Goal: Task Accomplishment & Management: Use online tool/utility

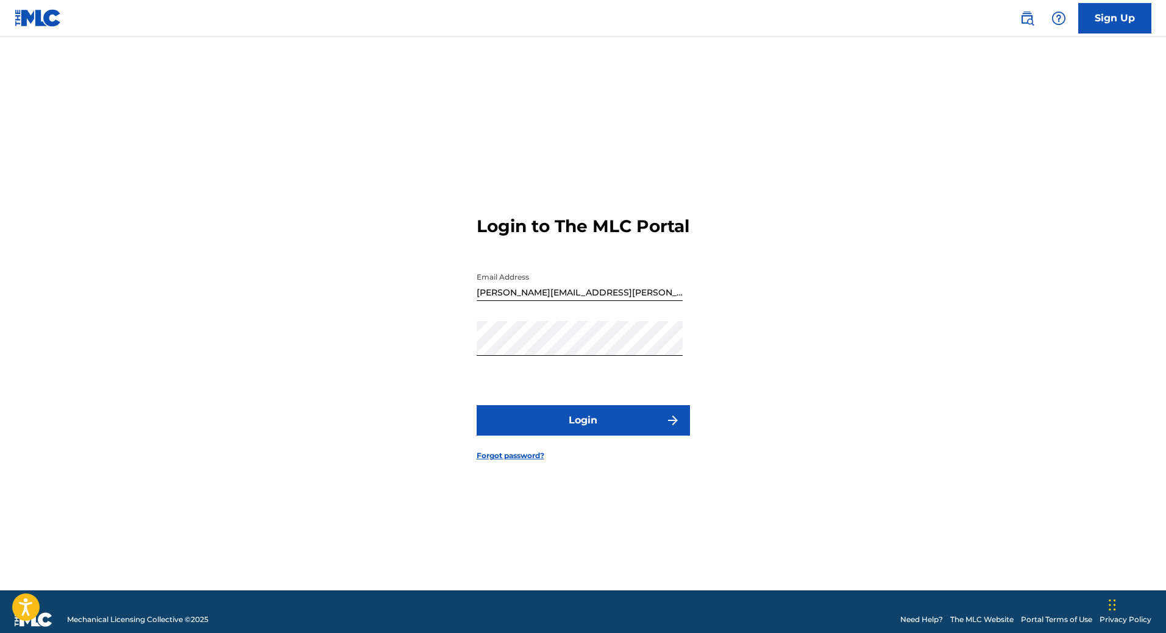
click at [600, 435] on button "Login" at bounding box center [583, 420] width 213 height 30
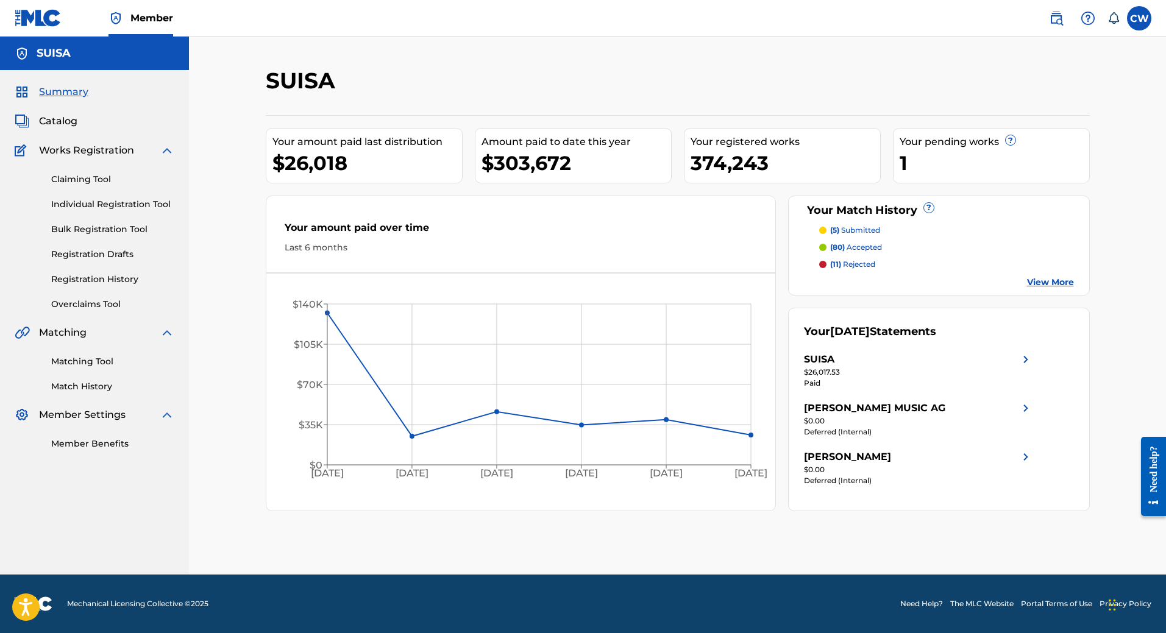
click at [90, 176] on link "Claiming Tool" at bounding box center [112, 179] width 123 height 13
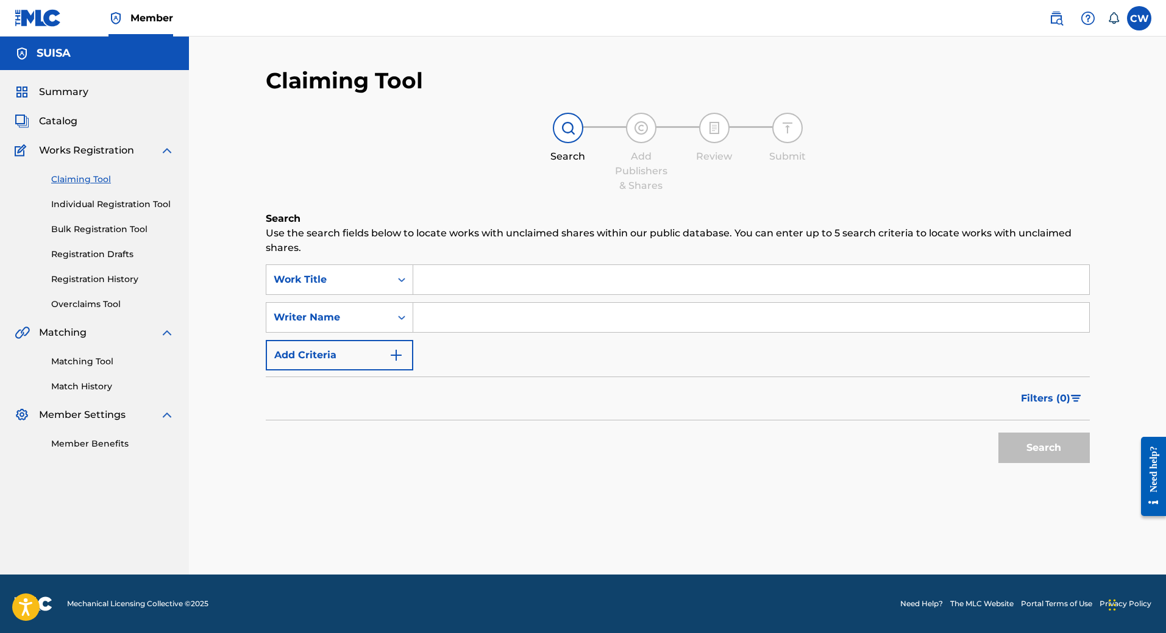
click at [82, 372] on div "Matching Tool Match History" at bounding box center [95, 366] width 160 height 53
click at [76, 363] on link "Matching Tool" at bounding box center [112, 361] width 123 height 13
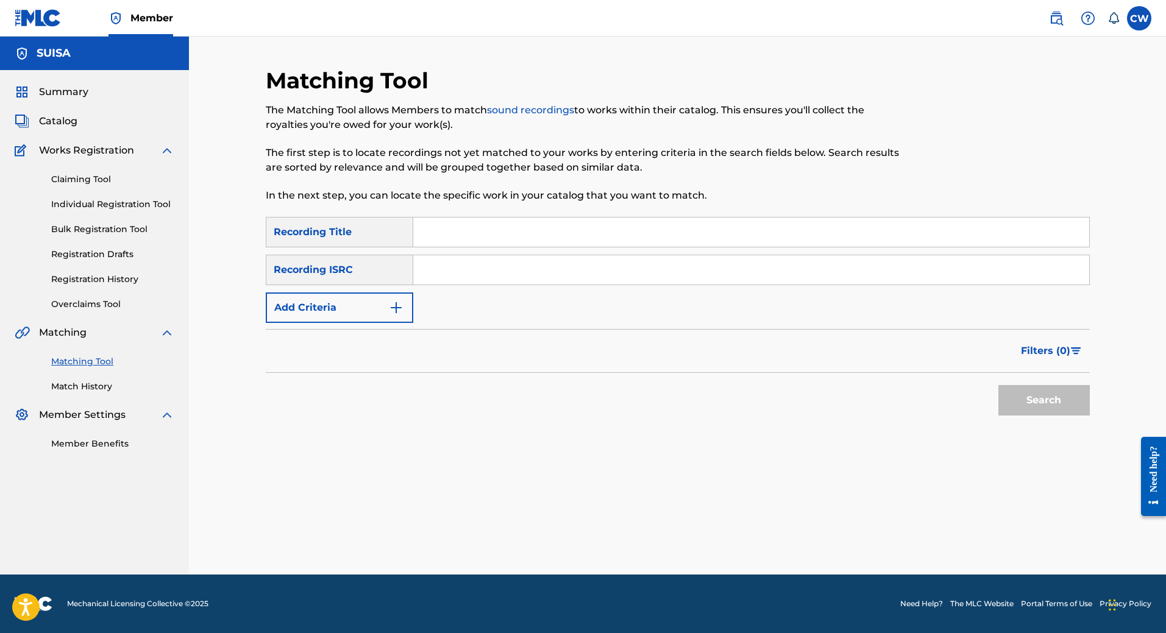
click at [366, 308] on button "Add Criteria" at bounding box center [340, 308] width 148 height 30
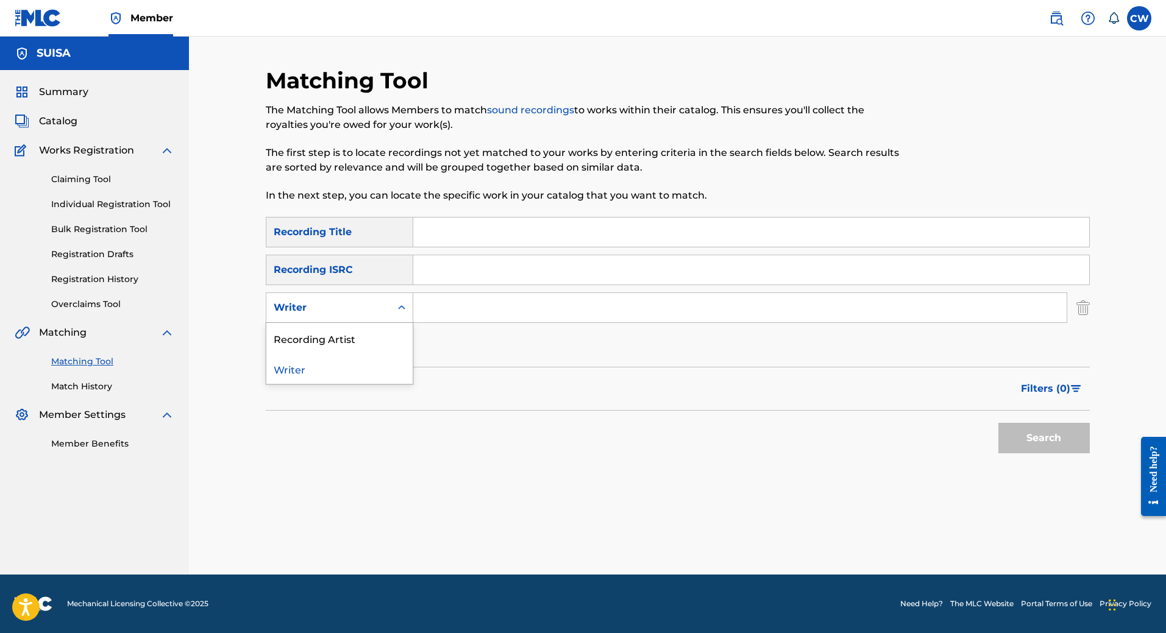
click at [366, 308] on div "Writer" at bounding box center [329, 308] width 110 height 15
click at [349, 232] on div "Recording Title" at bounding box center [340, 232] width 148 height 30
click at [1061, 386] on span "Filters ( 0 )" at bounding box center [1045, 389] width 49 height 15
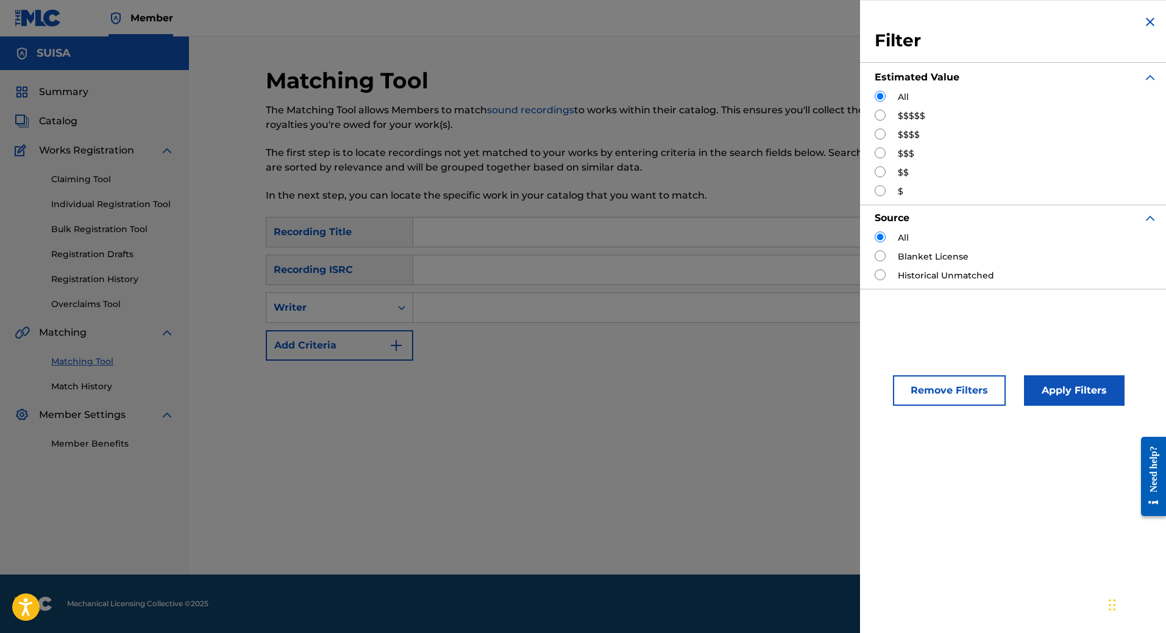
click at [881, 118] on input "Search Form" at bounding box center [880, 115] width 11 height 11
radio input "true"
click at [1052, 388] on button "Apply Filters" at bounding box center [1074, 391] width 101 height 30
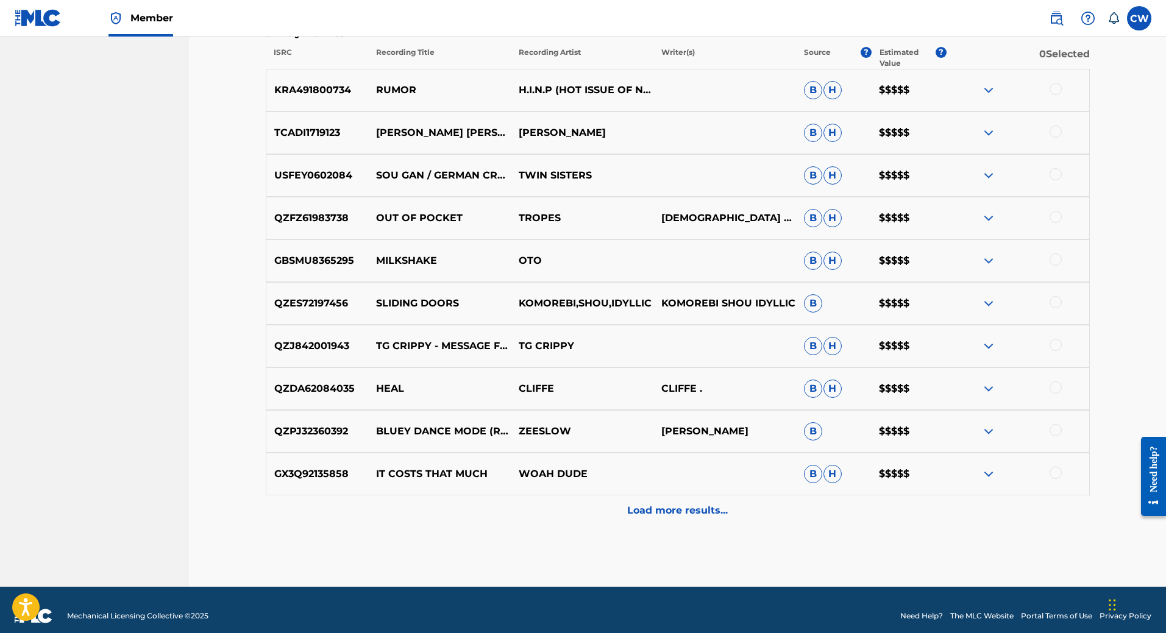
scroll to position [439, 0]
click at [668, 517] on p "Load more results..." at bounding box center [677, 510] width 101 height 15
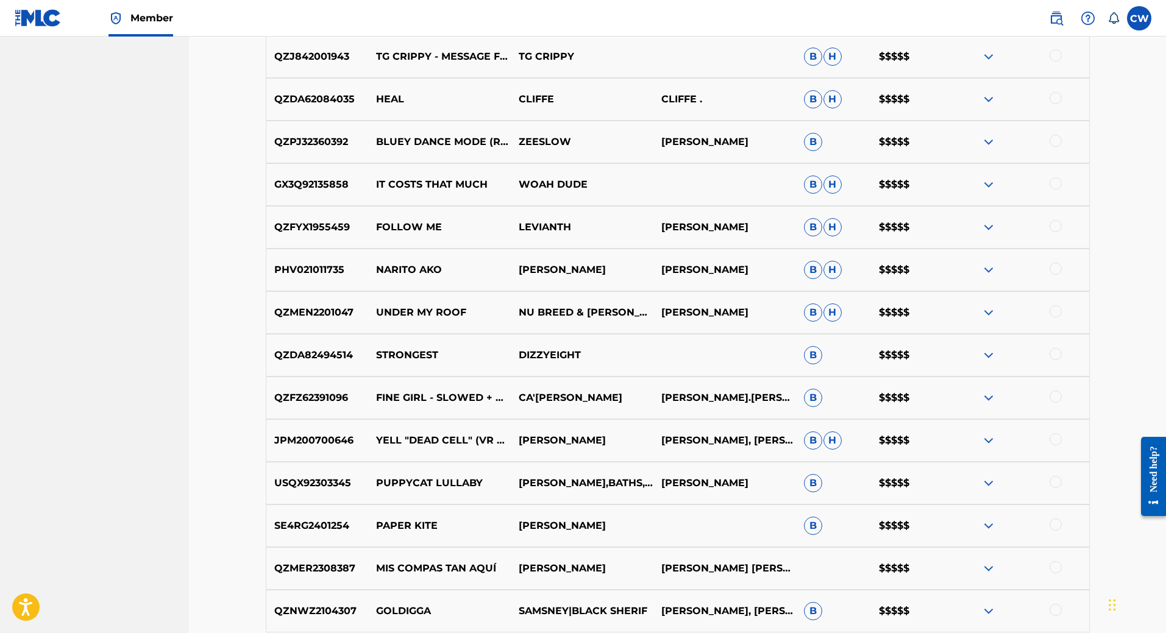
scroll to position [877, 0]
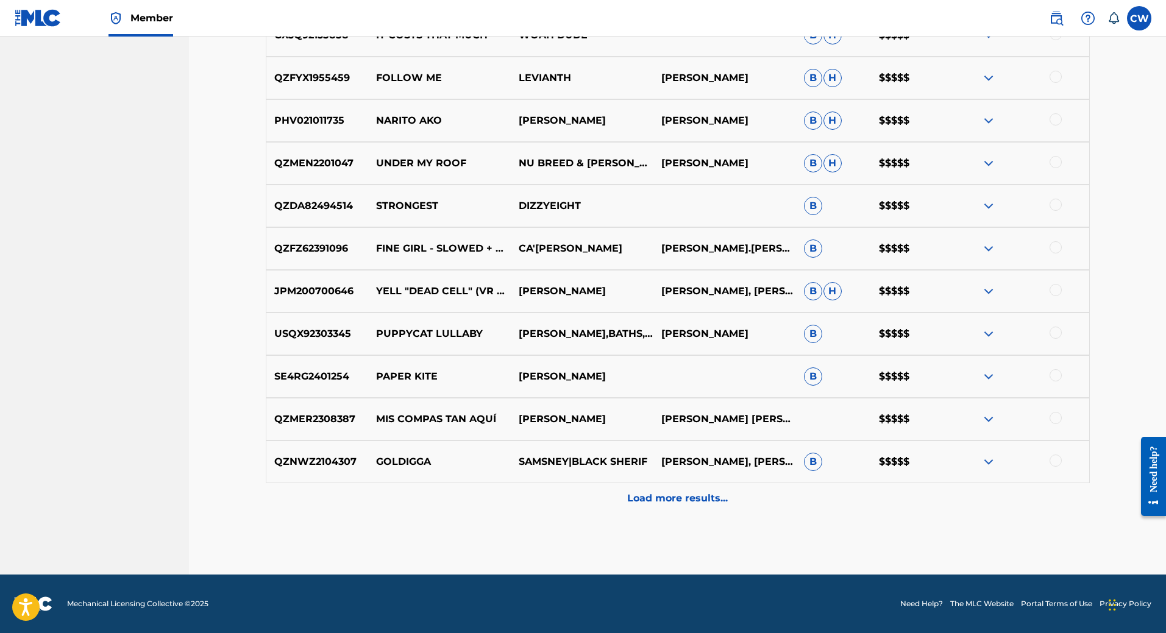
click at [695, 502] on p "Load more results..." at bounding box center [677, 498] width 101 height 15
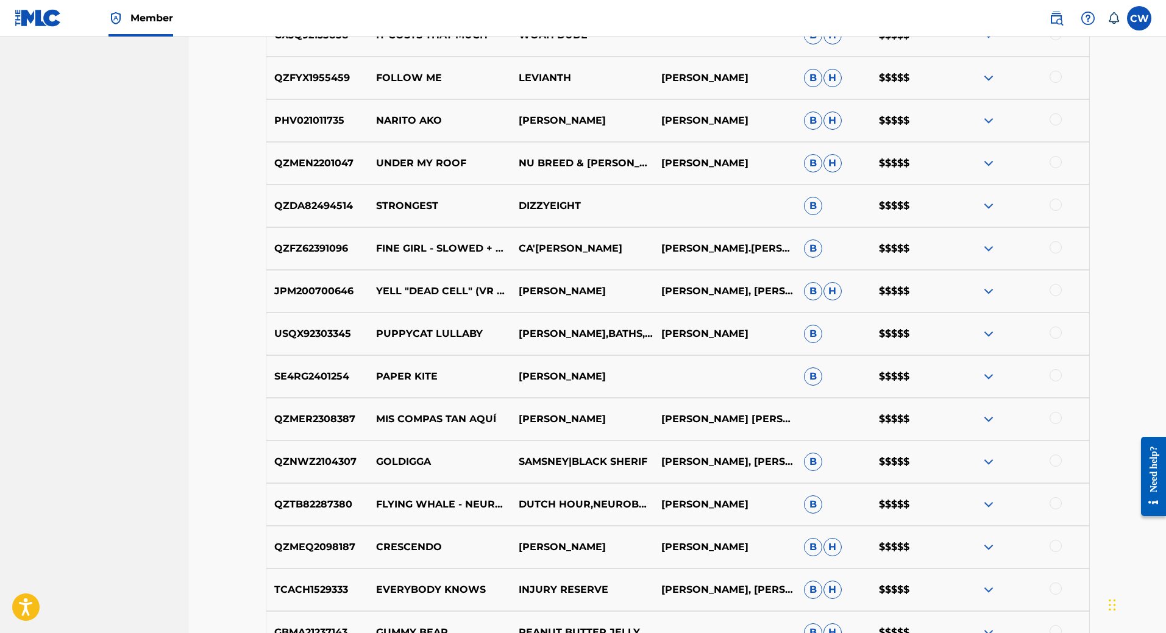
click at [695, 502] on p "[PERSON_NAME]" at bounding box center [724, 504] width 143 height 15
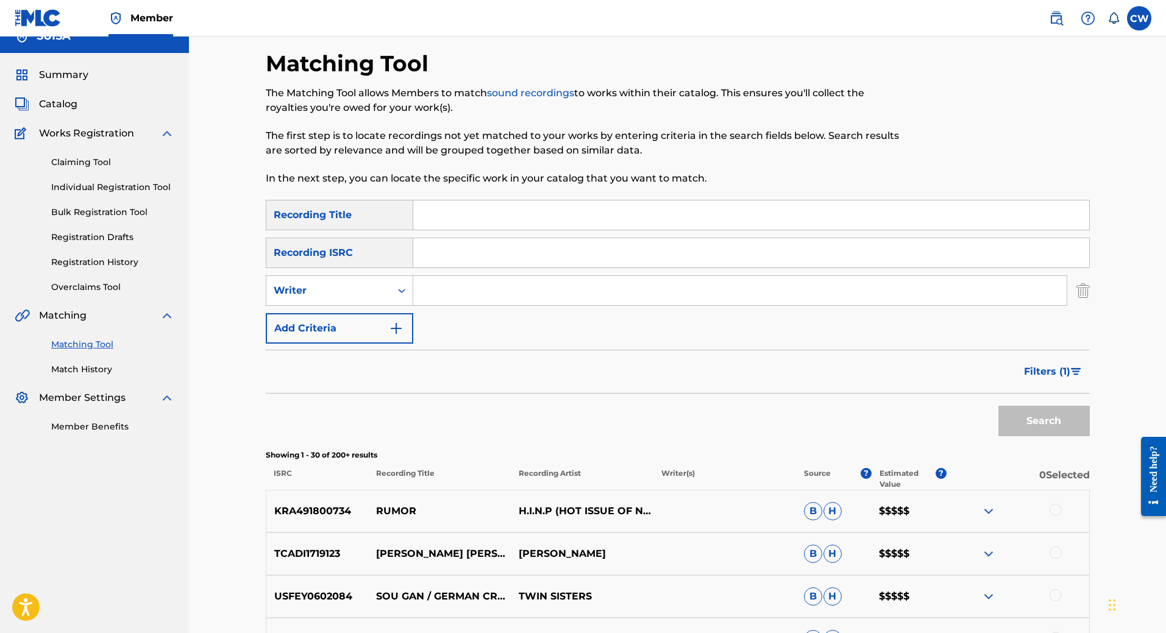
scroll to position [0, 0]
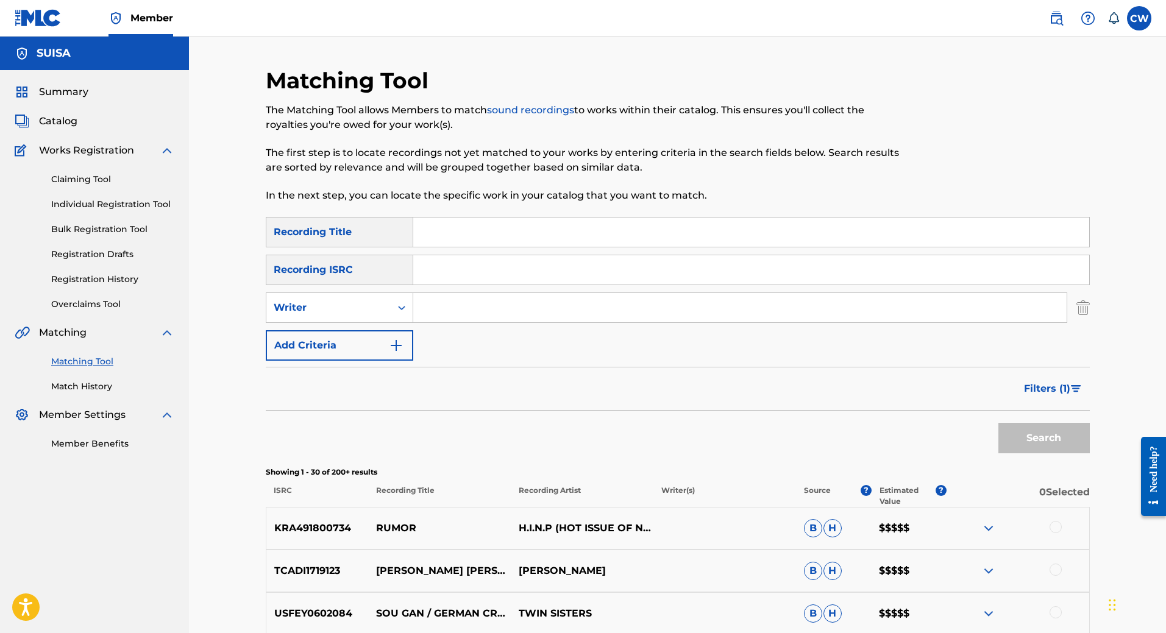
click at [450, 315] on input "Search Form" at bounding box center [739, 307] width 653 height 29
click at [434, 316] on input "Search Form" at bounding box center [739, 307] width 653 height 29
type input "fuereder"
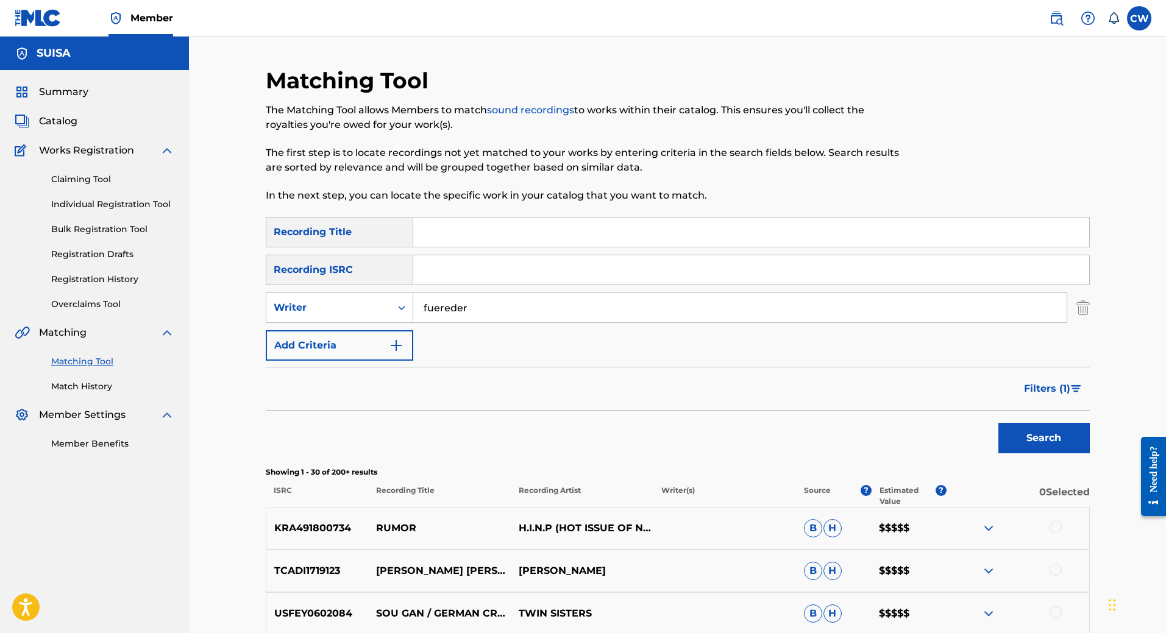
click at [999, 423] on button "Search" at bounding box center [1044, 438] width 91 height 30
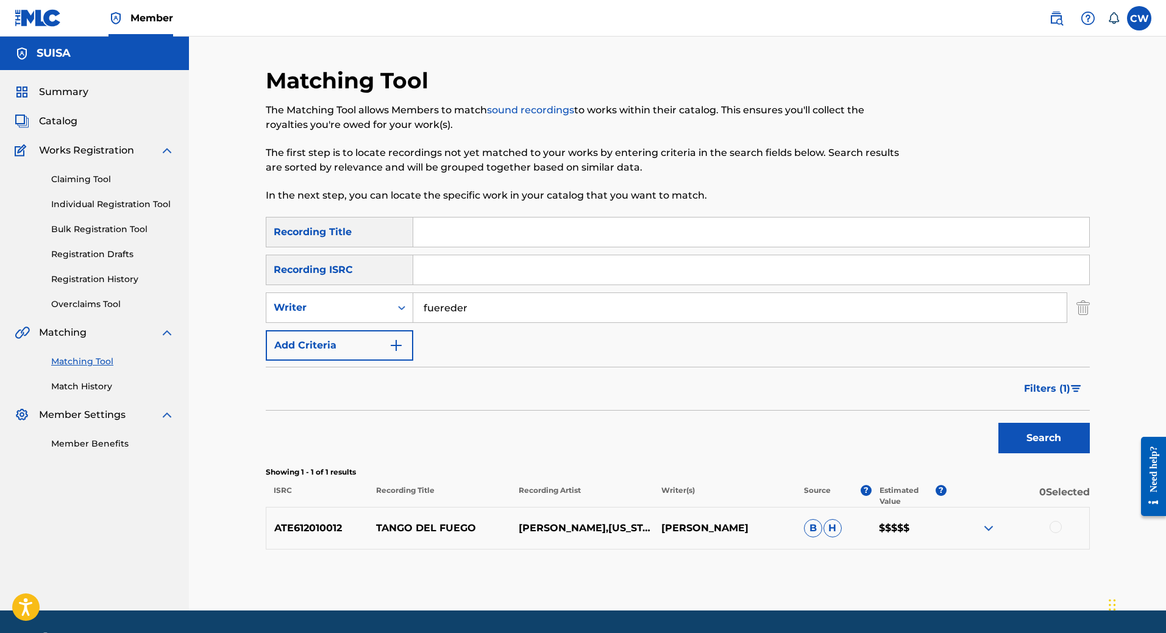
scroll to position [36, 0]
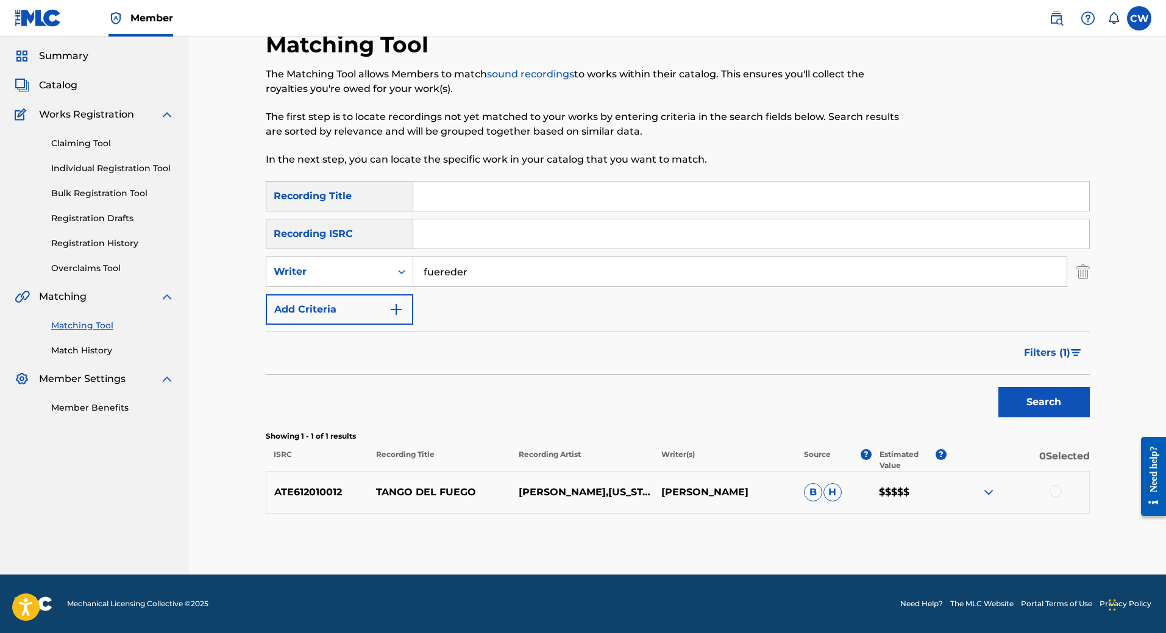
click at [1071, 349] on img "Search Form" at bounding box center [1076, 352] width 10 height 7
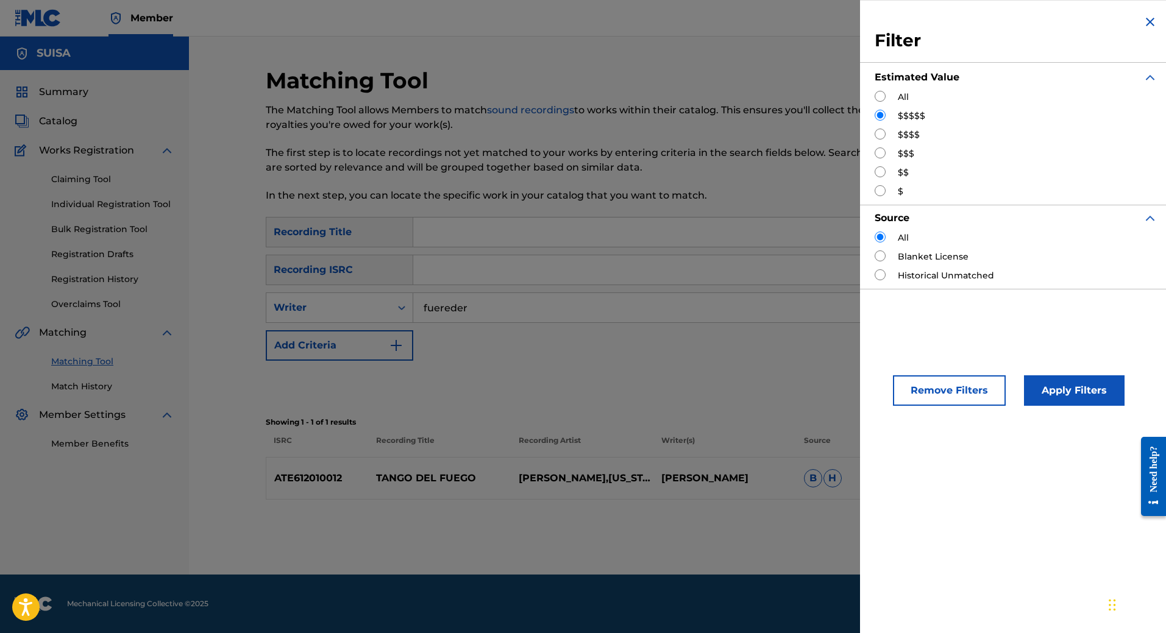
click at [881, 135] on input "Search Form" at bounding box center [880, 134] width 11 height 11
radio input "true"
click at [1064, 382] on button "Apply Filters" at bounding box center [1074, 391] width 101 height 30
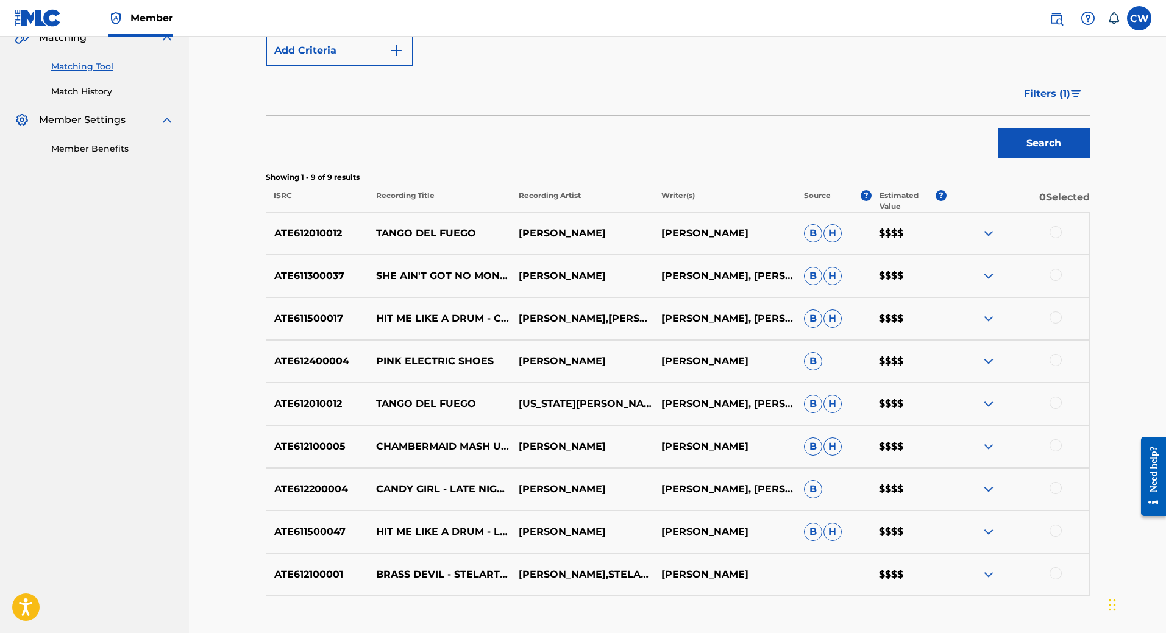
scroll to position [294, 0]
click at [984, 399] on img at bounding box center [988, 404] width 15 height 15
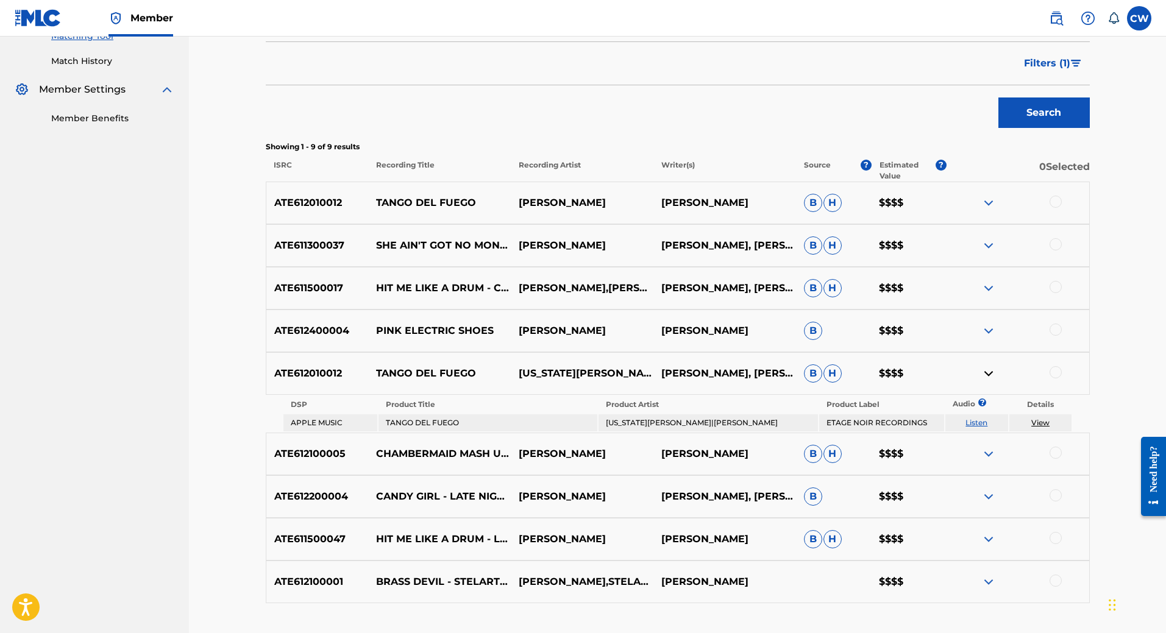
scroll to position [415, 0]
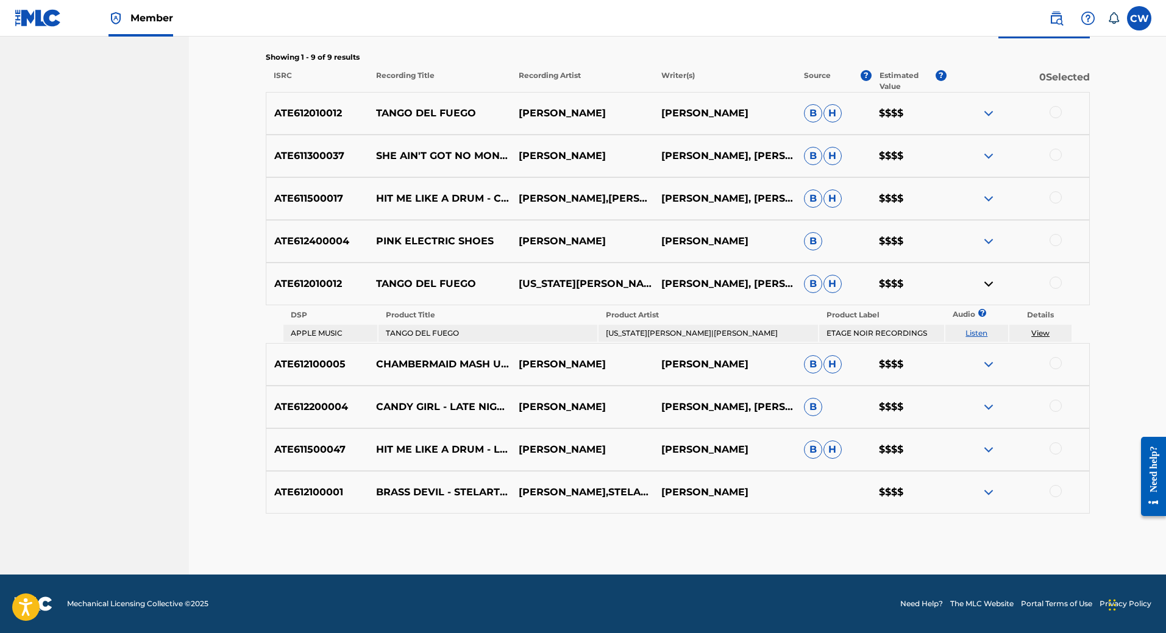
click at [986, 363] on img at bounding box center [988, 364] width 15 height 15
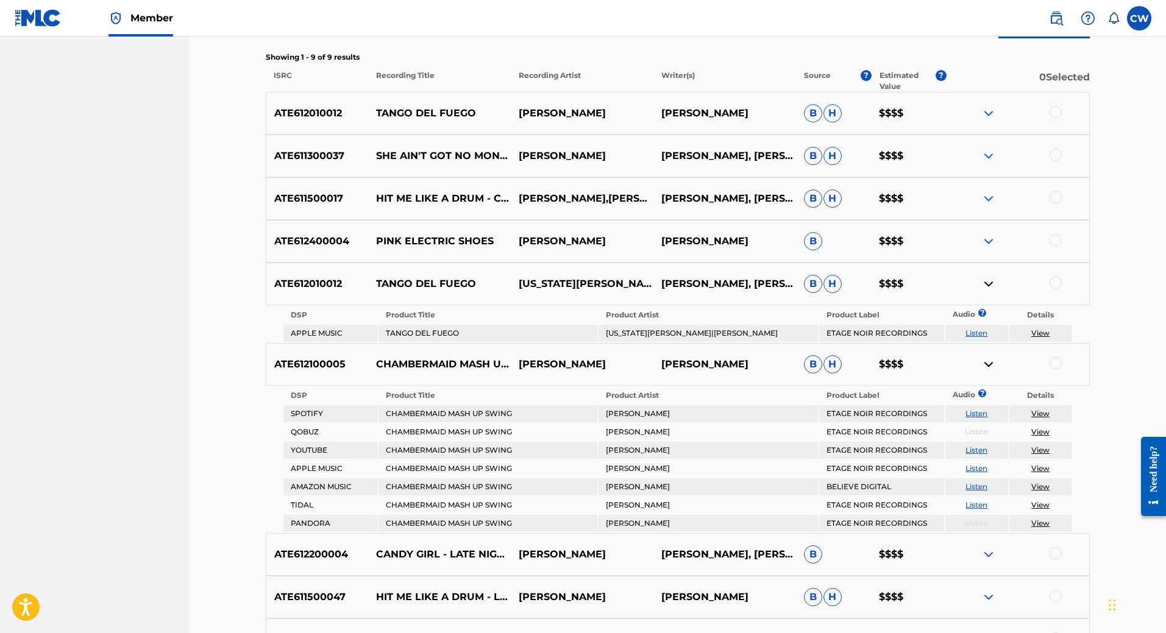
scroll to position [563, 0]
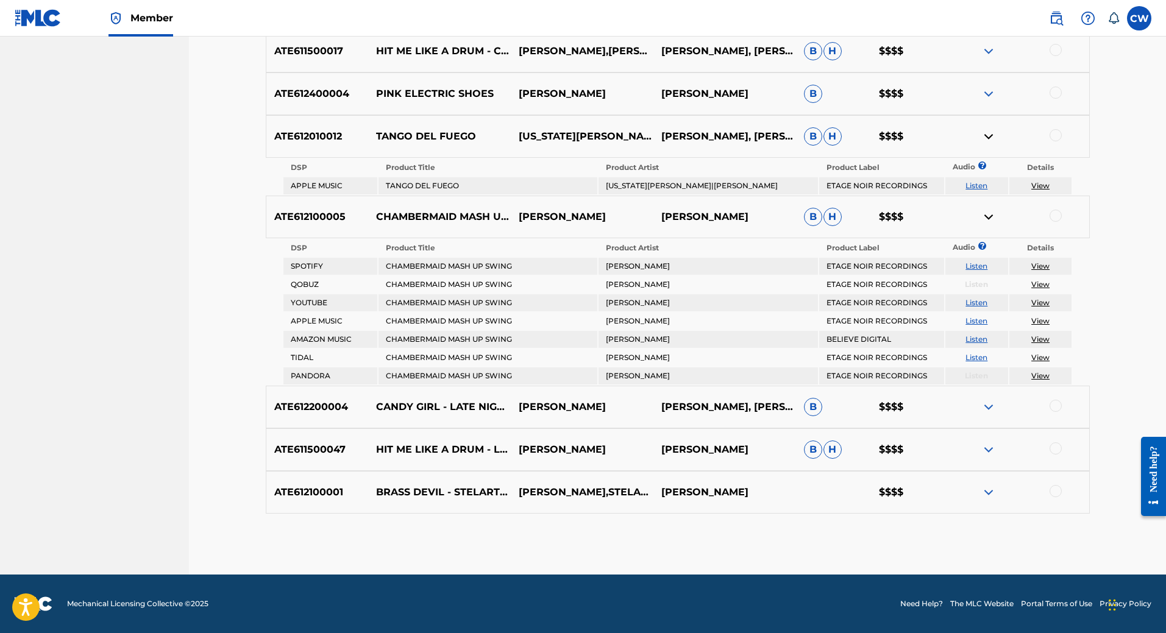
click at [987, 410] on img at bounding box center [988, 407] width 15 height 15
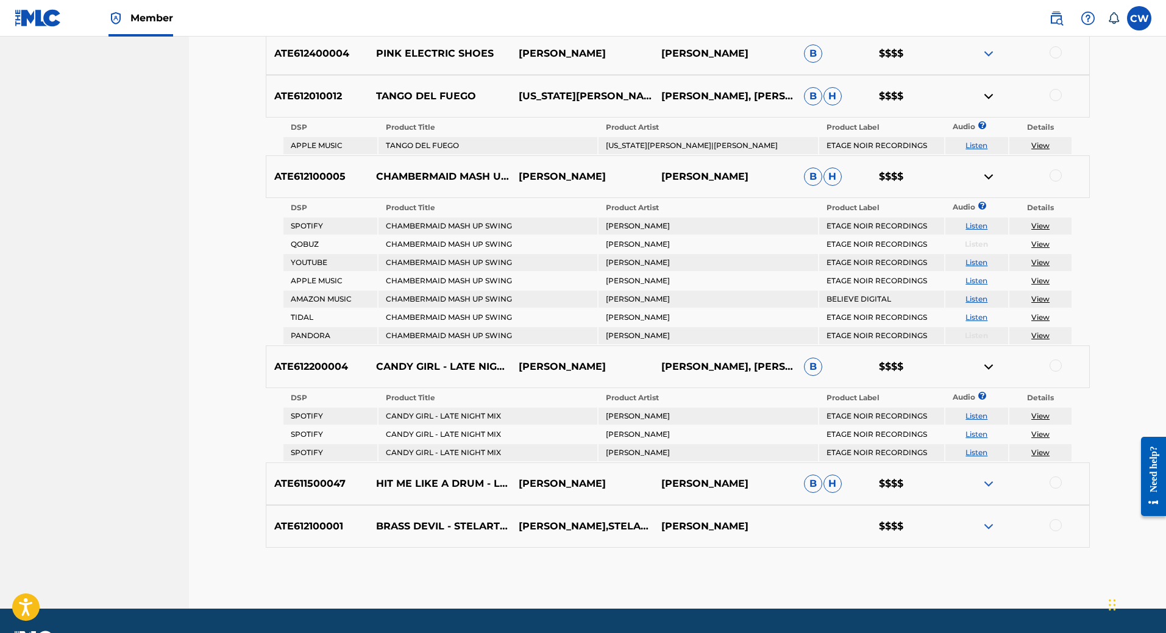
scroll to position [637, 0]
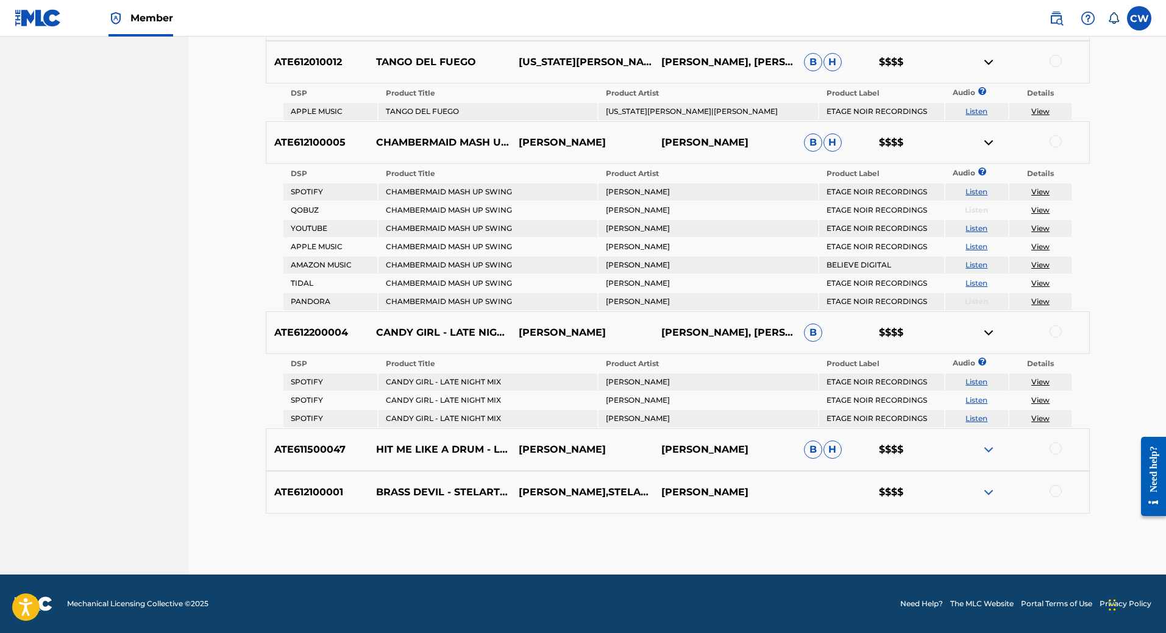
click at [981, 449] on img at bounding box center [988, 450] width 15 height 15
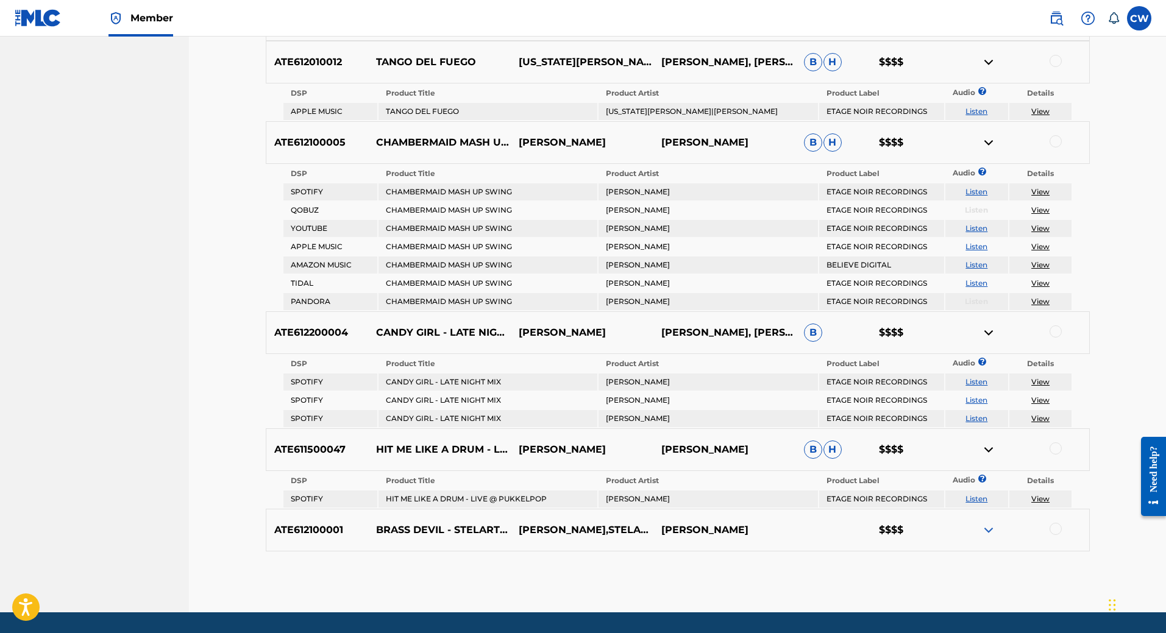
scroll to position [634, 0]
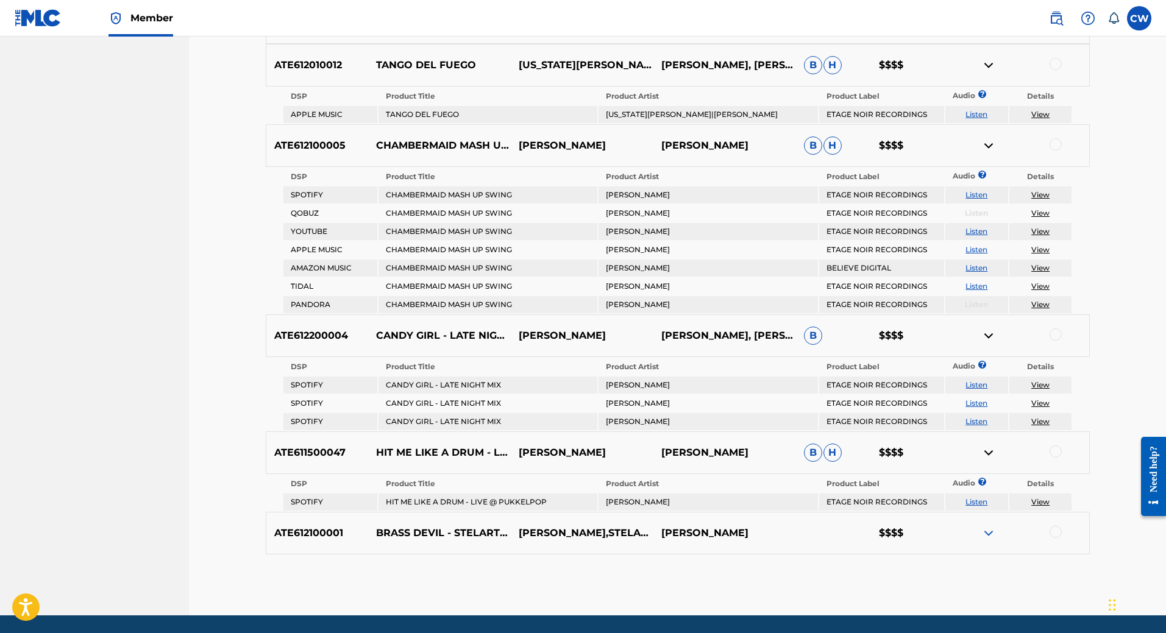
click at [705, 507] on td "[PERSON_NAME]" at bounding box center [708, 502] width 219 height 17
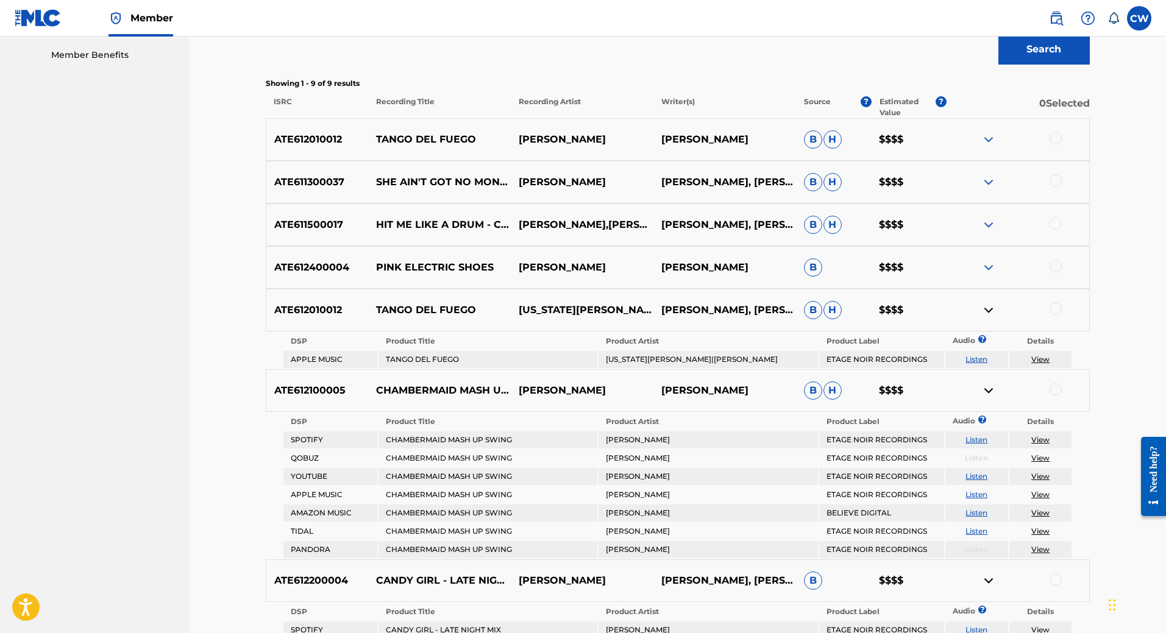
scroll to position [185, 0]
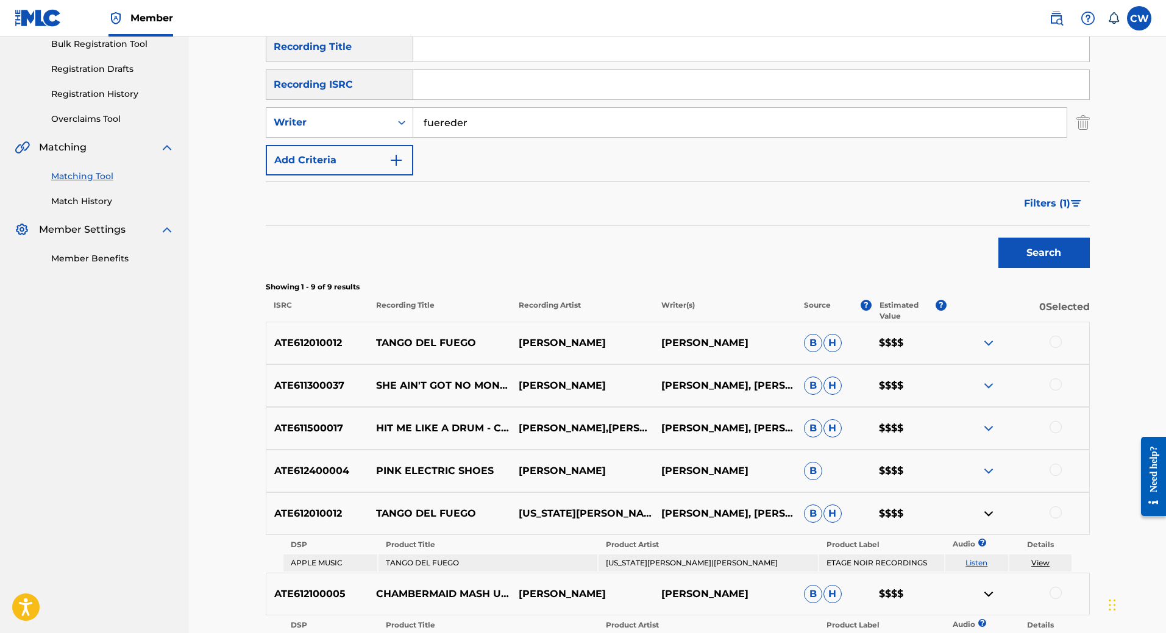
click at [991, 343] on img at bounding box center [988, 343] width 15 height 15
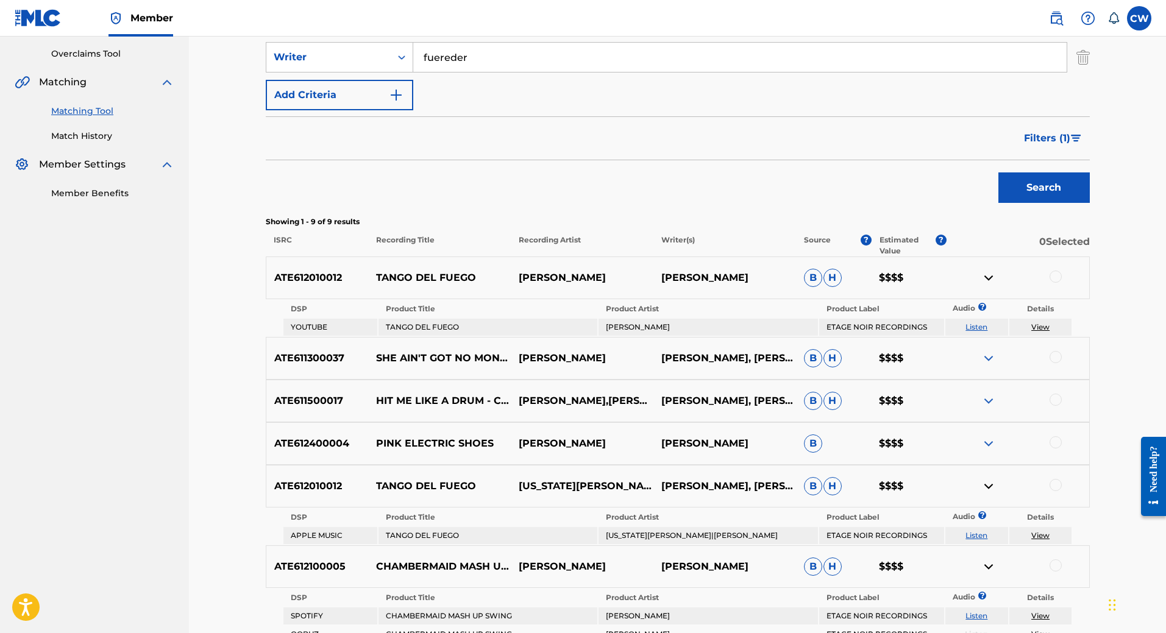
scroll to position [251, 0]
click at [994, 357] on img at bounding box center [988, 358] width 15 height 15
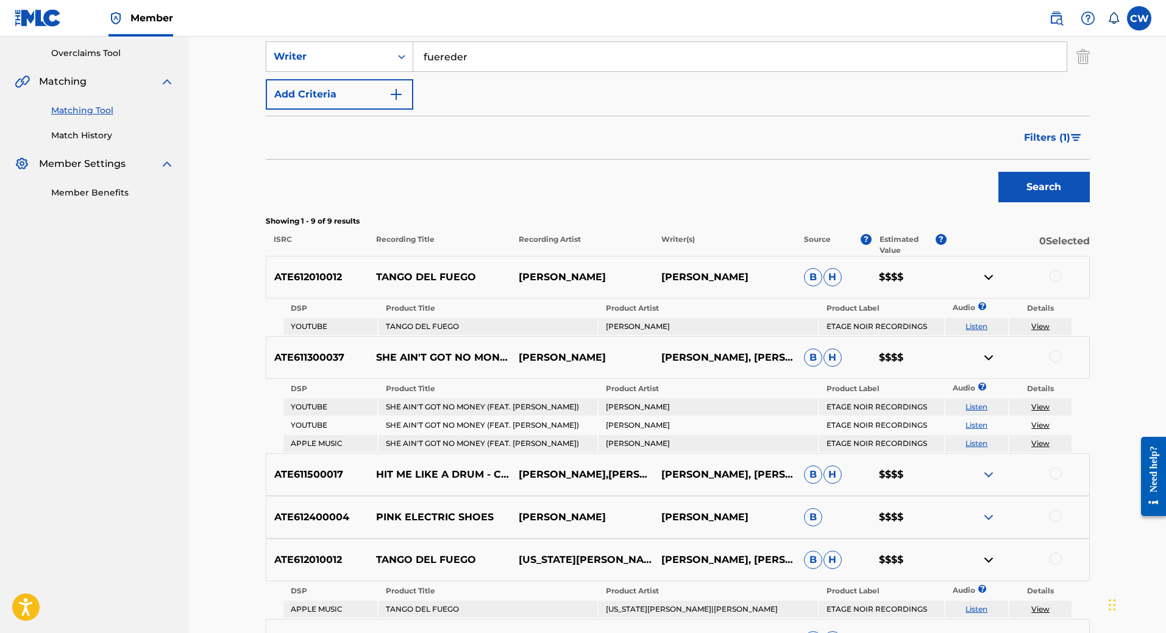
click at [76, 135] on link "Match History" at bounding box center [112, 135] width 123 height 13
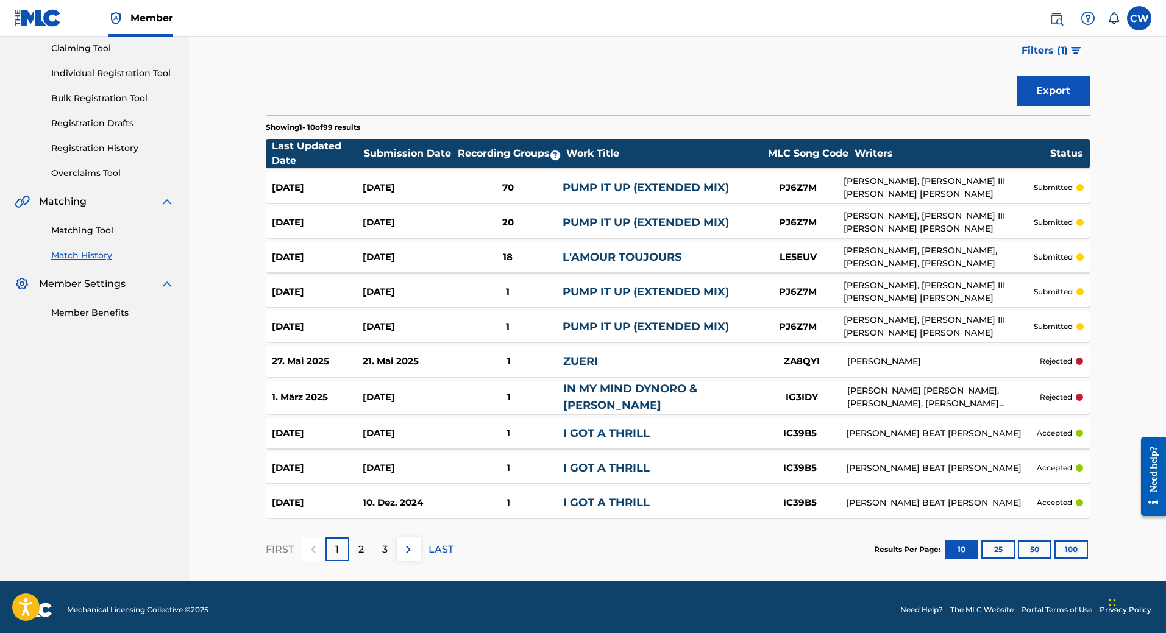
scroll to position [132, 0]
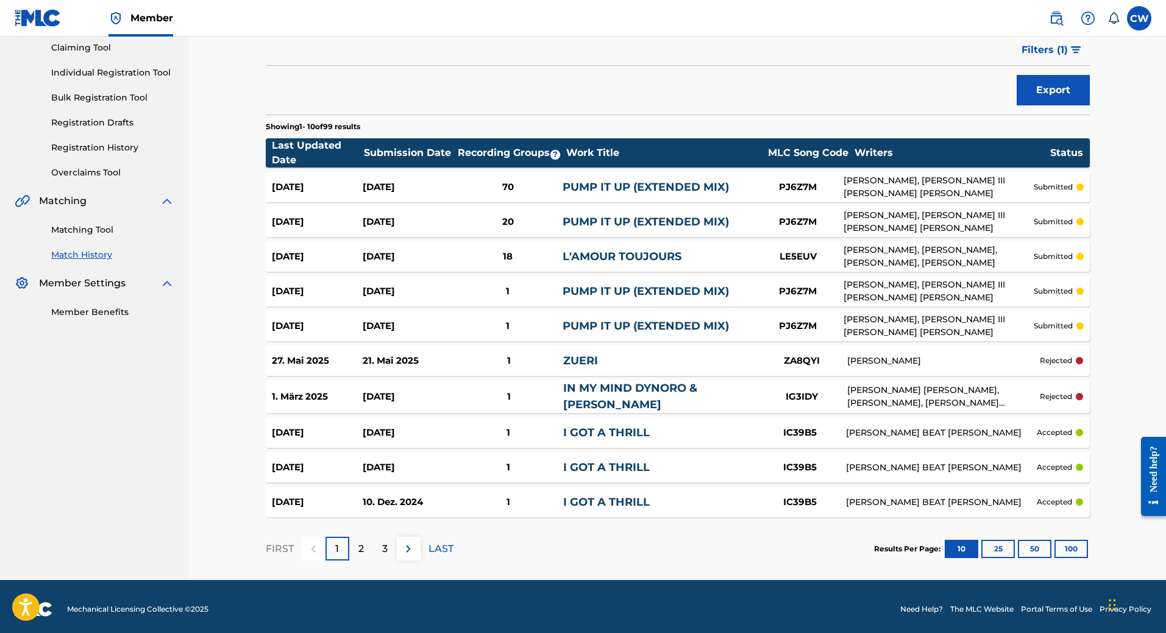
click at [932, 355] on div "[PERSON_NAME]" at bounding box center [943, 361] width 193 height 13
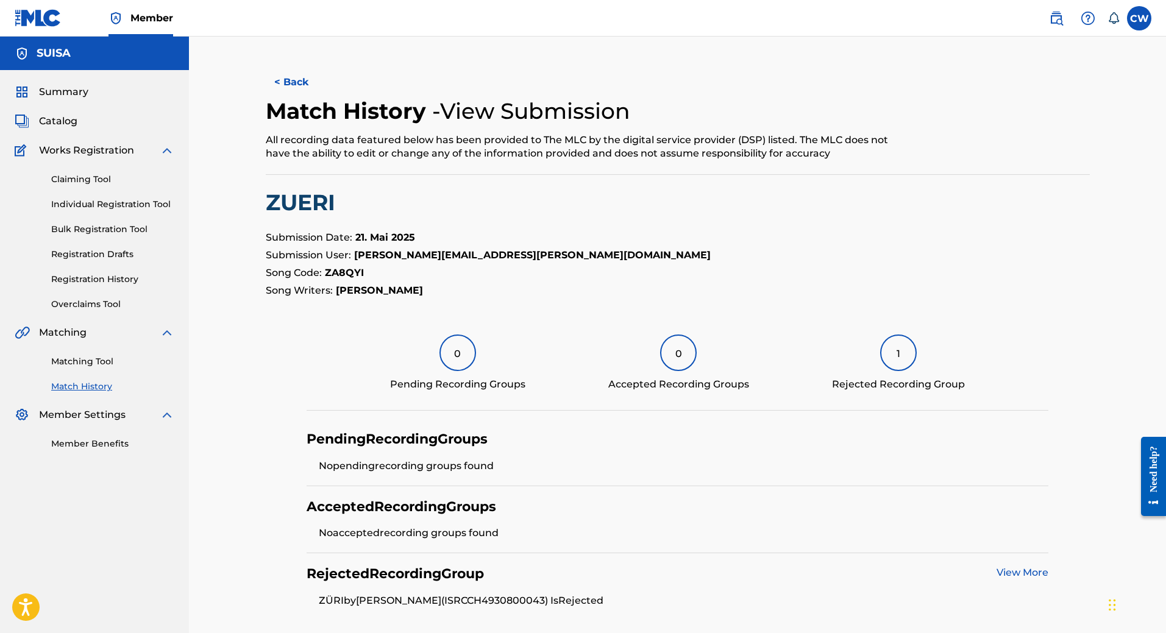
click at [287, 84] on button "< Back" at bounding box center [302, 82] width 73 height 30
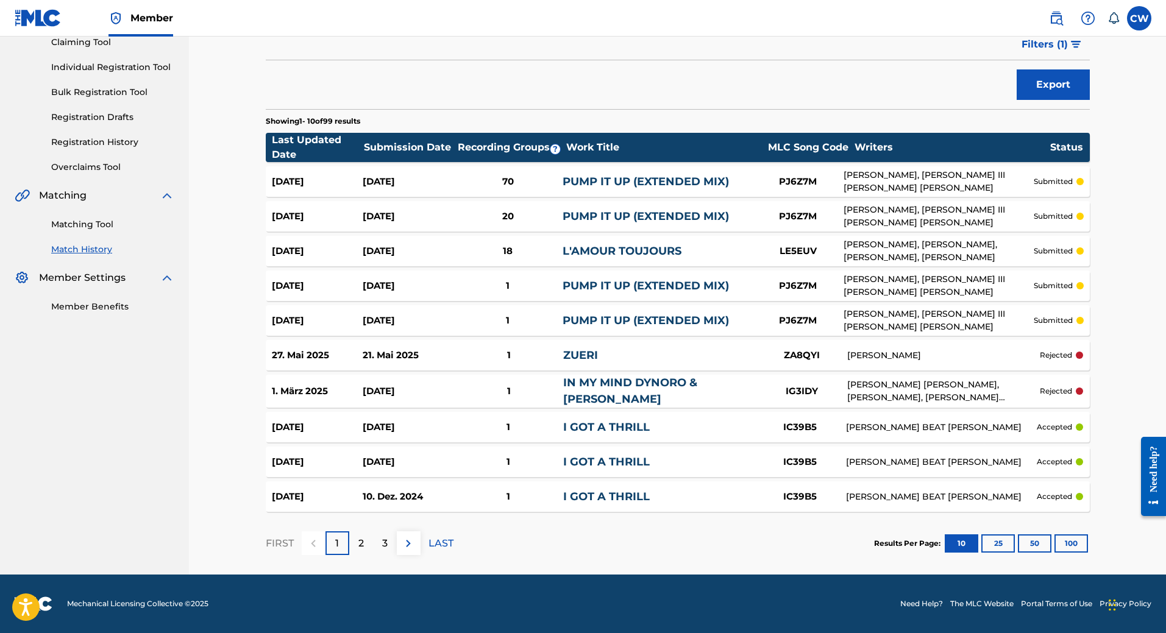
scroll to position [137, 0]
click at [630, 322] on link "PUMP IT UP (EXTENDED MIX)" at bounding box center [646, 321] width 166 height 13
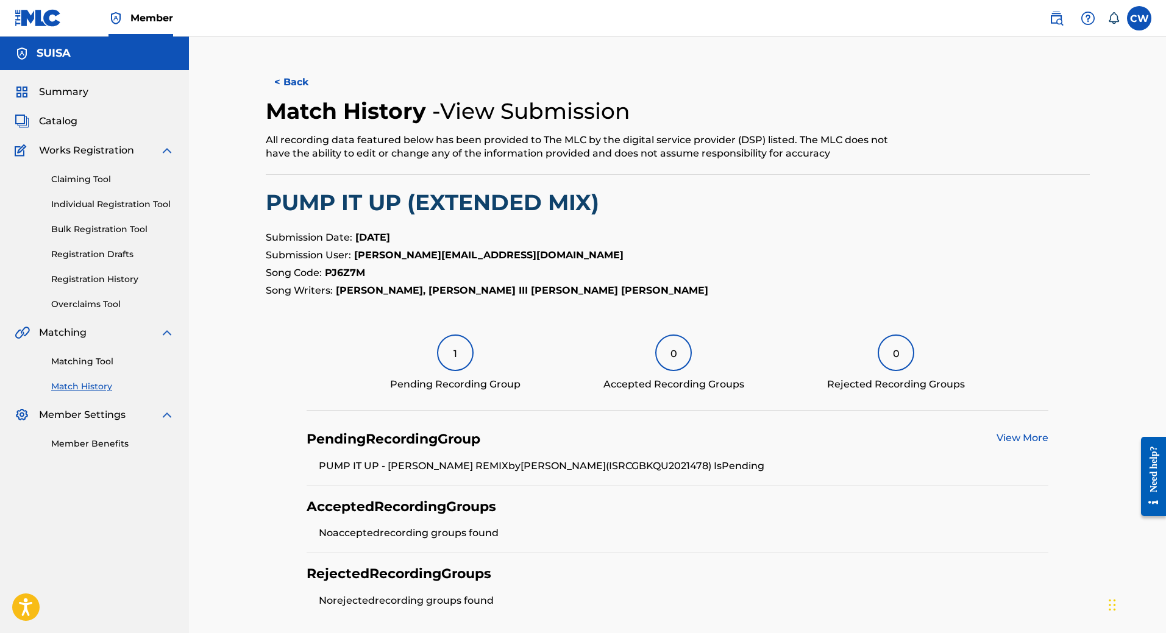
click at [287, 80] on button "< Back" at bounding box center [302, 82] width 73 height 30
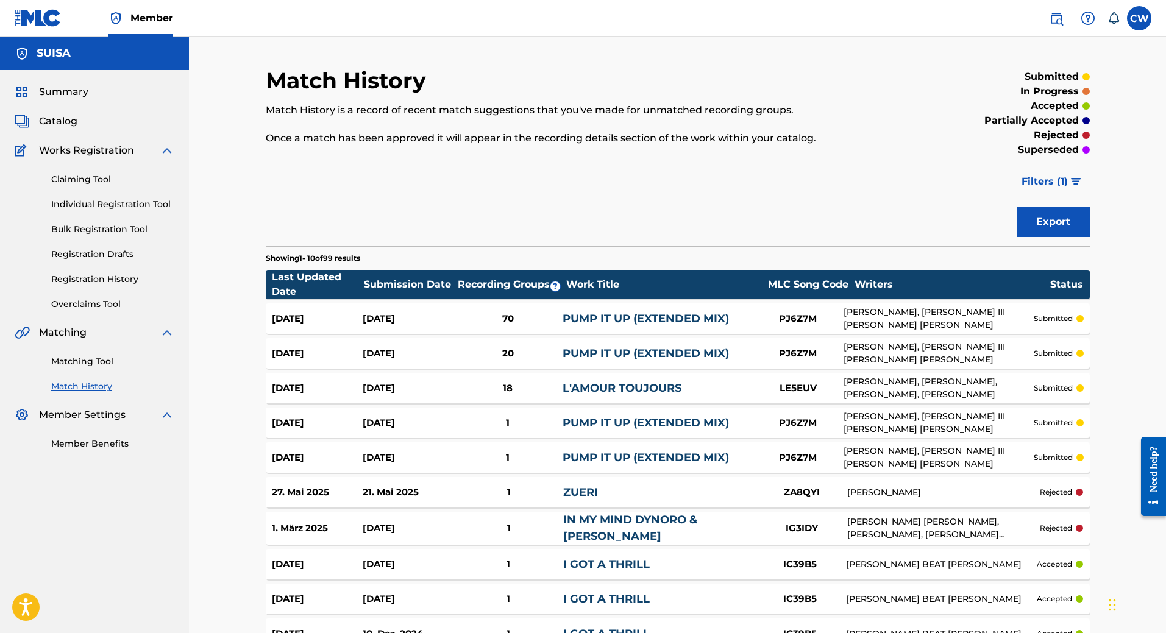
scroll to position [137, 0]
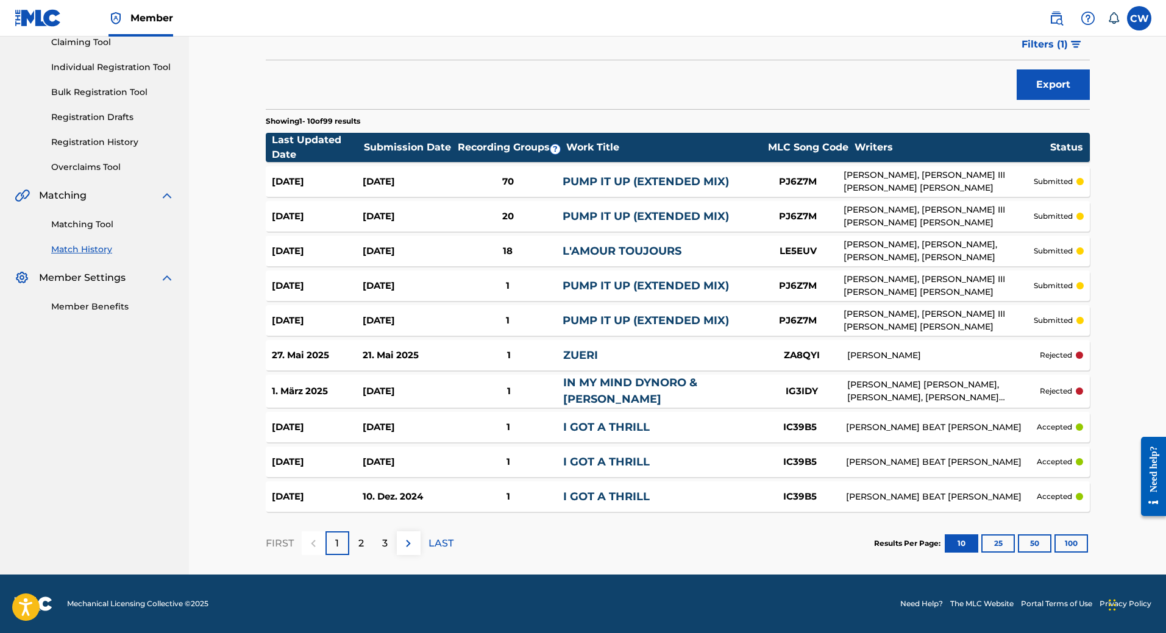
click at [1075, 542] on button "100" at bounding box center [1072, 544] width 34 height 18
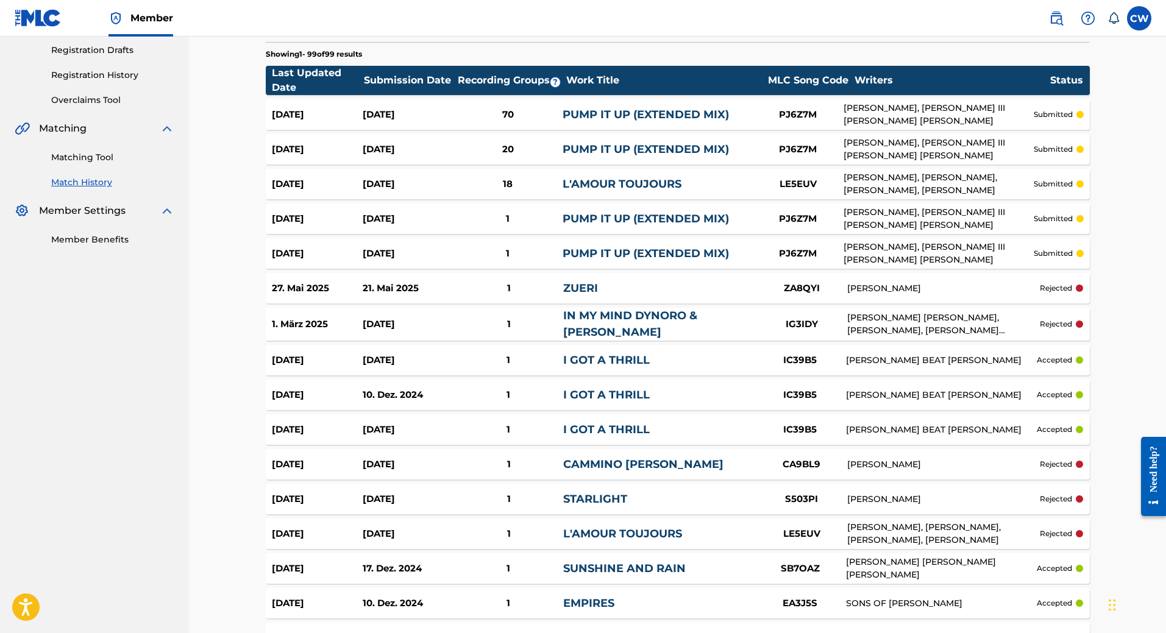
scroll to position [0, 0]
